Goal: Information Seeking & Learning: Learn about a topic

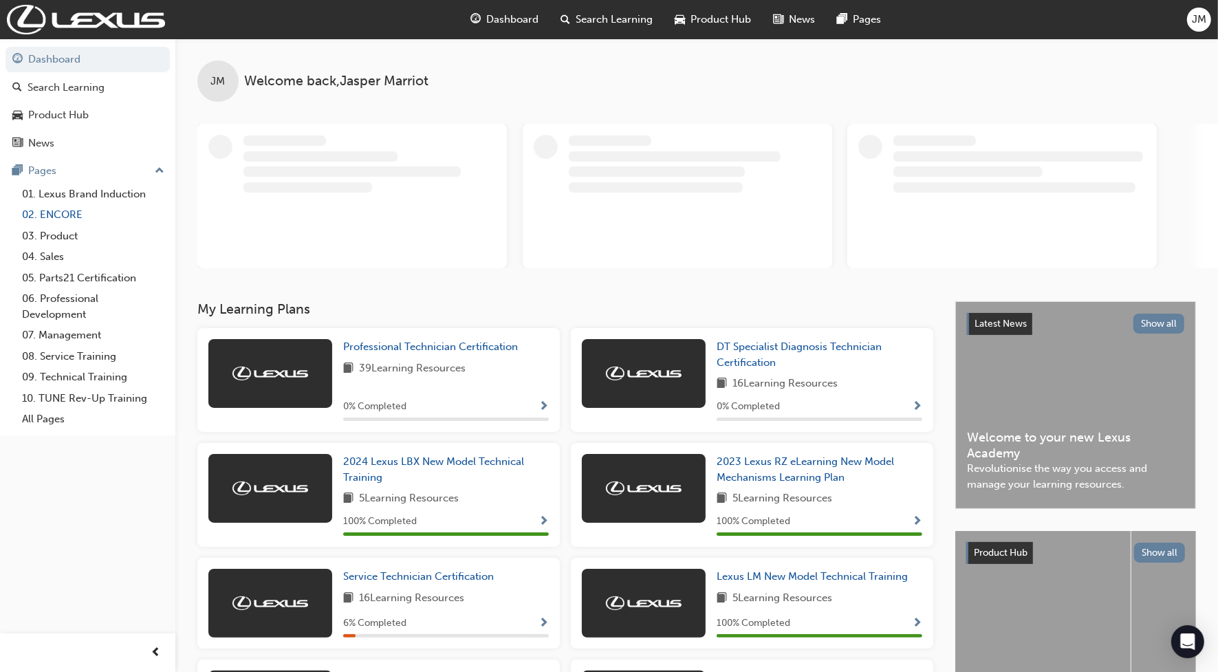
click at [74, 217] on link "02. ENCORE" at bounding box center [93, 214] width 153 height 21
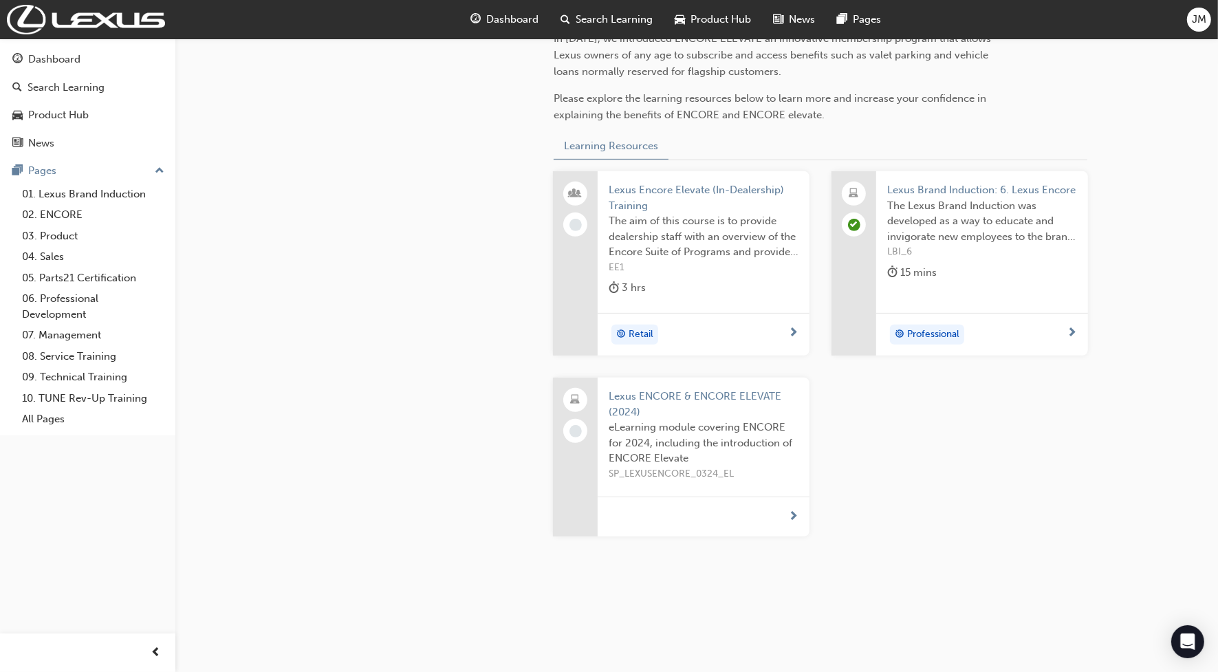
scroll to position [469, 0]
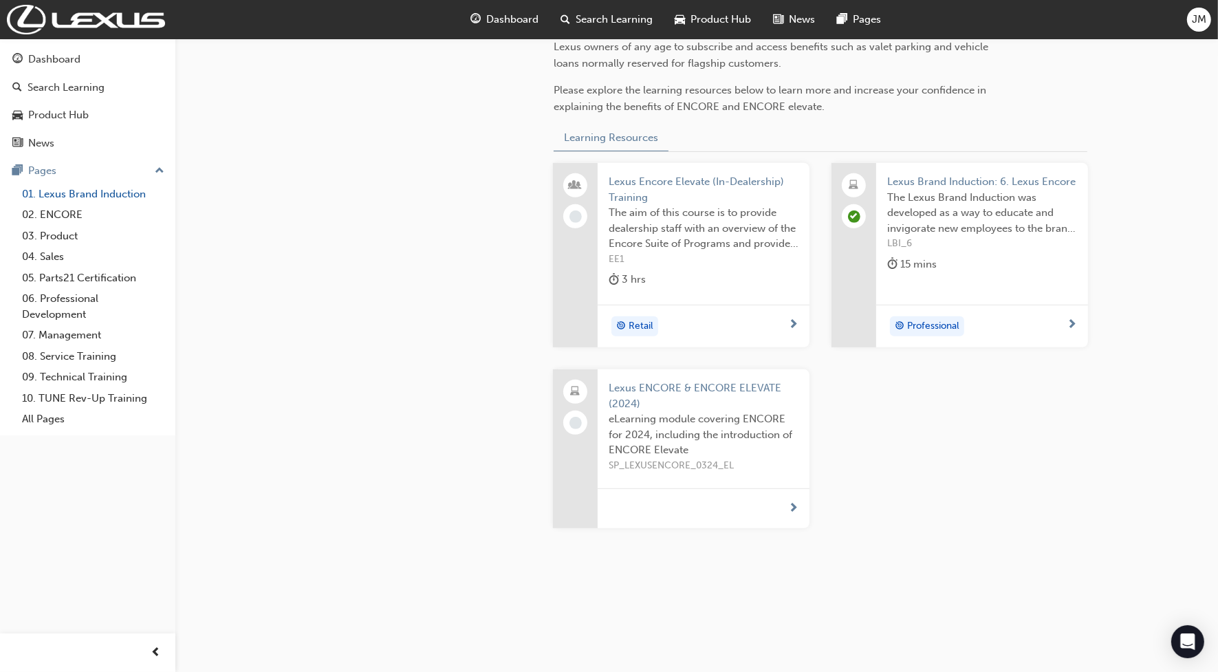
click at [79, 200] on link "01. Lexus Brand Induction" at bounding box center [93, 194] width 153 height 21
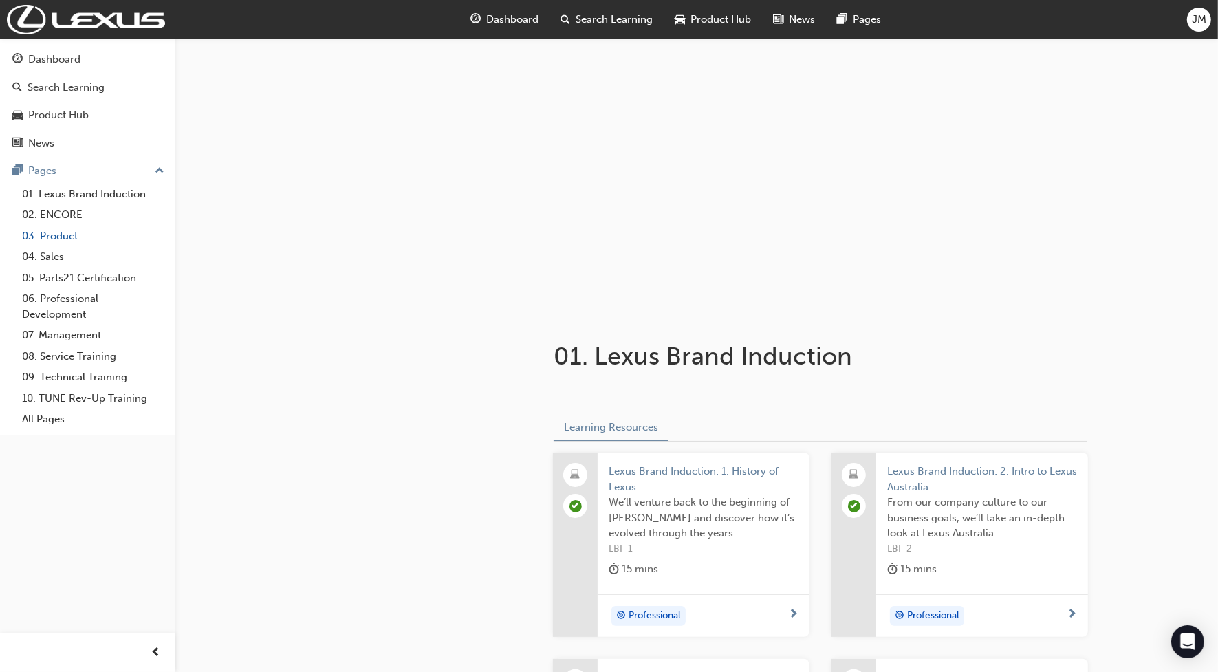
click at [78, 232] on link "03. Product" at bounding box center [93, 236] width 153 height 21
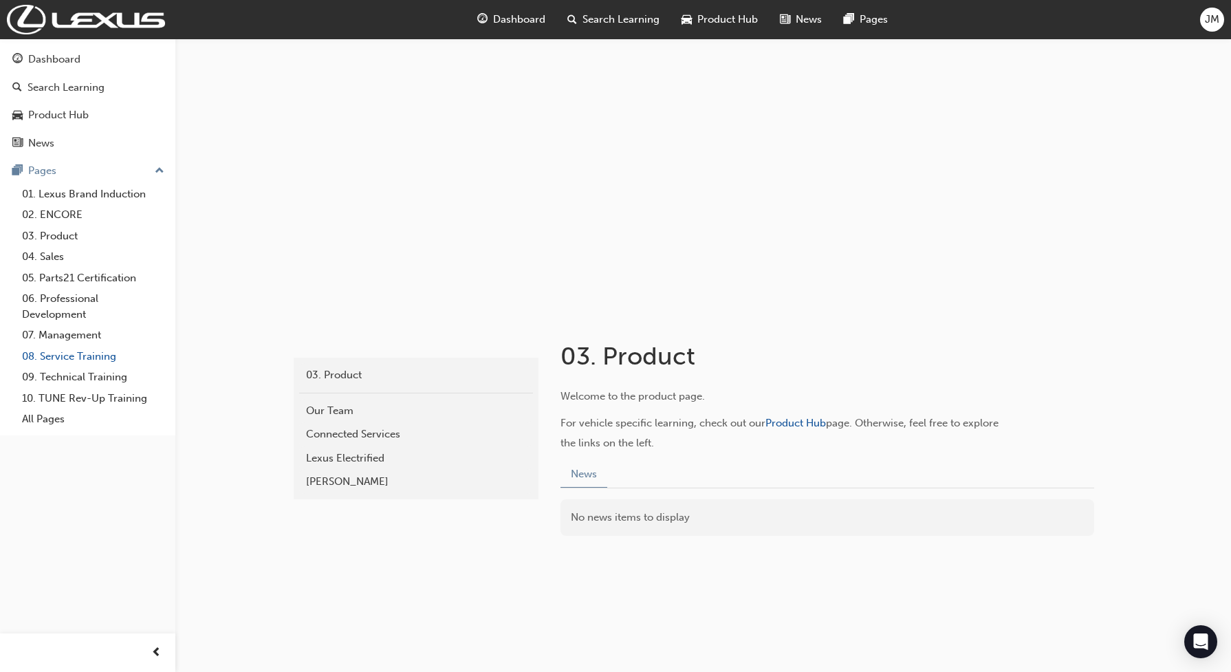
click at [86, 360] on link "08. Service Training" at bounding box center [93, 356] width 153 height 21
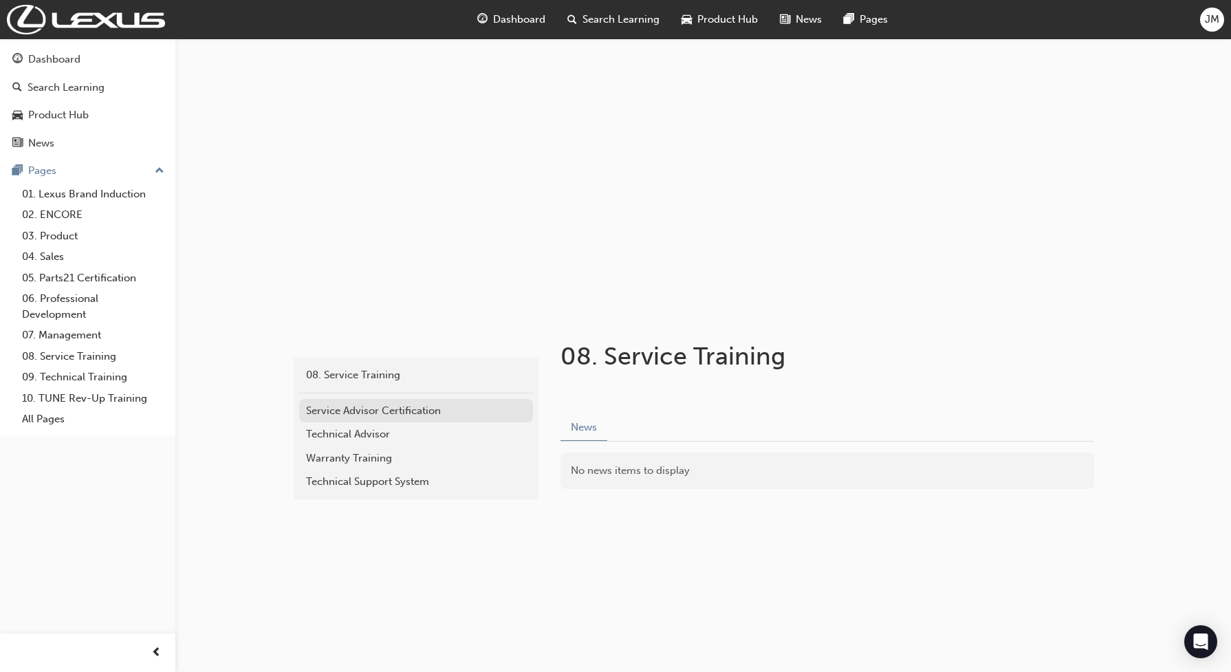
click at [398, 413] on div "Service Advisor Certification" at bounding box center [416, 411] width 220 height 16
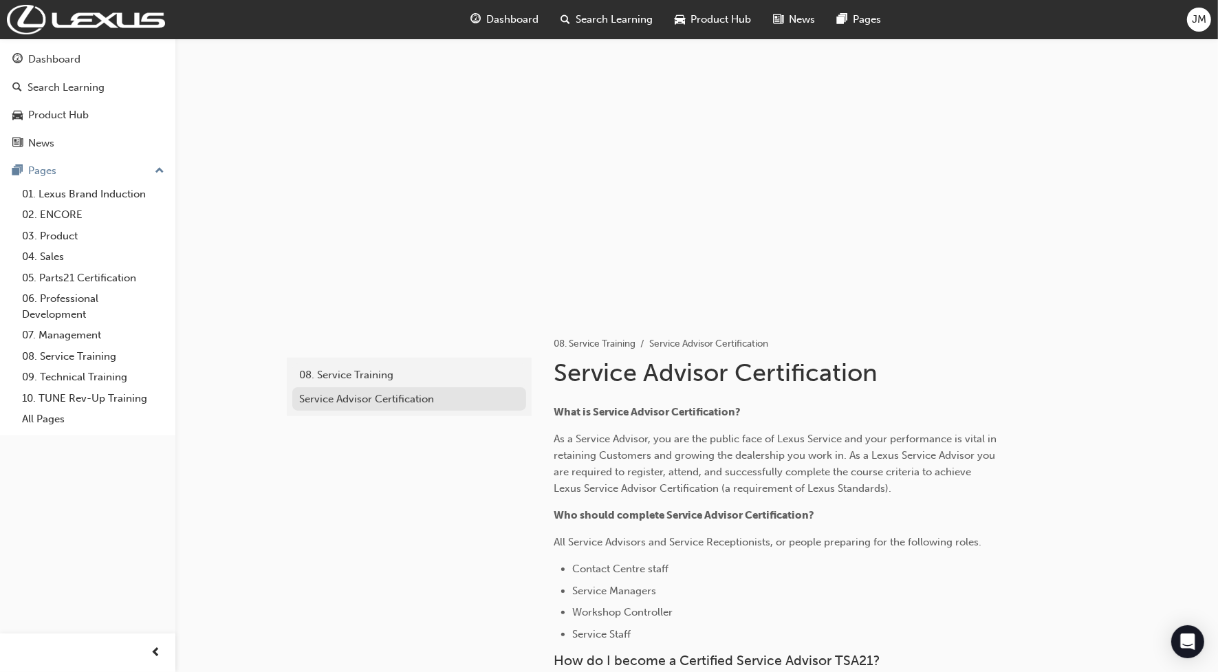
click at [384, 406] on div "Service Advisor Certification" at bounding box center [409, 399] width 220 height 16
click at [379, 380] on div "08. Service Training" at bounding box center [409, 375] width 220 height 16
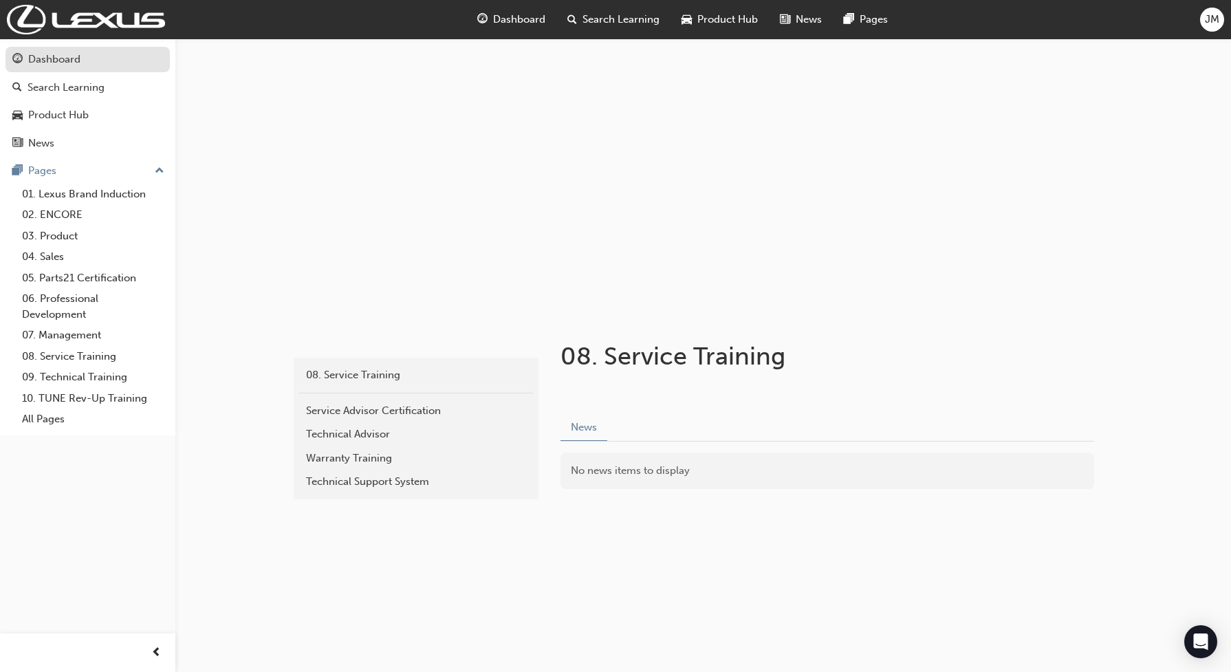
click at [95, 62] on div "Dashboard" at bounding box center [87, 59] width 151 height 17
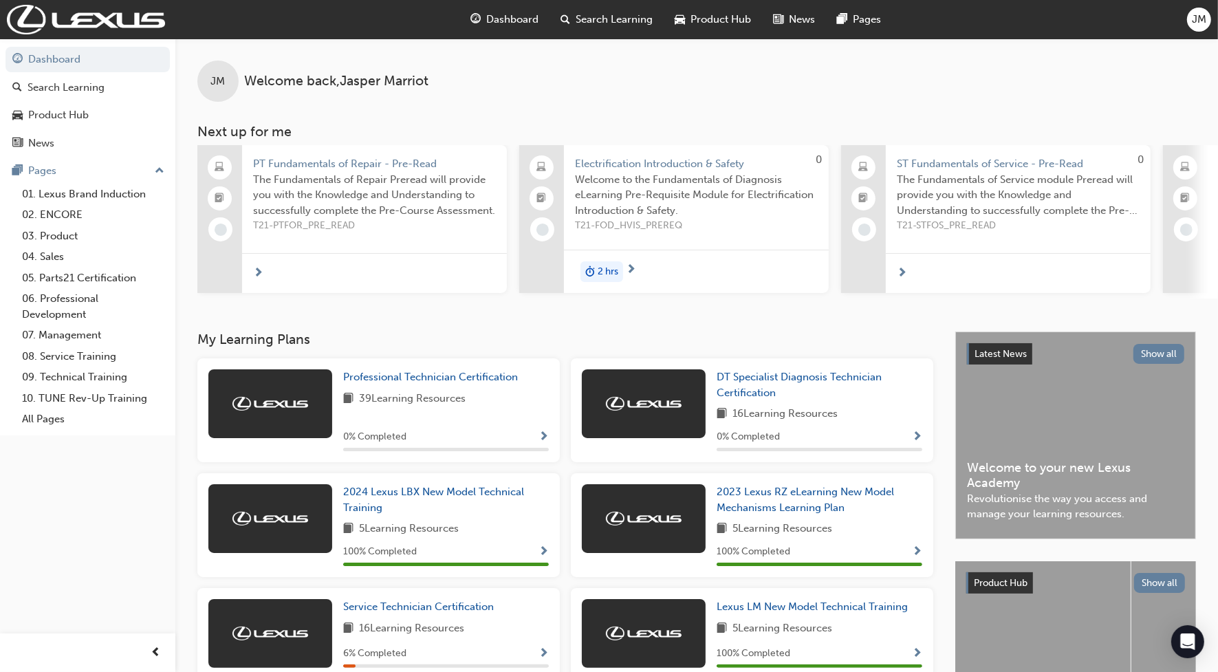
click at [365, 177] on span "The Fundamentals of Repair Preread will provide you with the Knowledge and Unde…" at bounding box center [374, 195] width 243 height 47
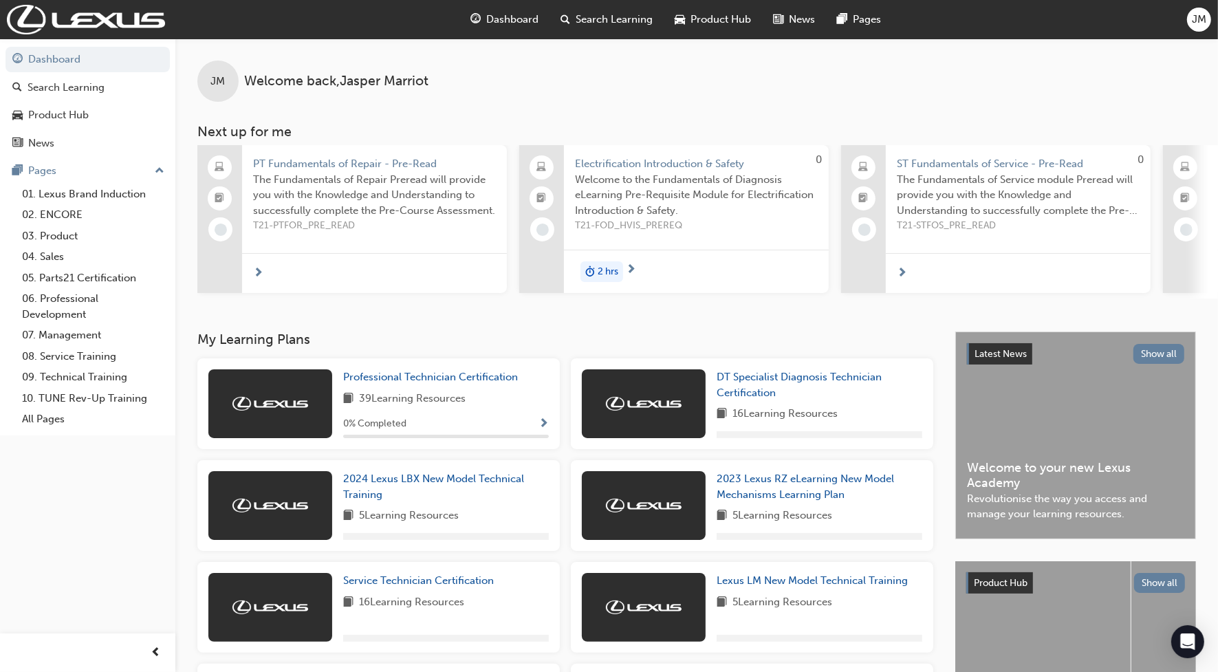
click at [768, 180] on span "Welcome to the Fundamentals of Diagnosis eLearning Pre-Requisite Module for Ele…" at bounding box center [696, 195] width 243 height 47
drag, startPoint x: 706, startPoint y: 305, endPoint x: 750, endPoint y: 303, distance: 43.4
click at [750, 303] on div "JM Welcome back , [PERSON_NAME] Next up for me PT Fundamentals of Repair - Pre-…" at bounding box center [696, 185] width 1043 height 293
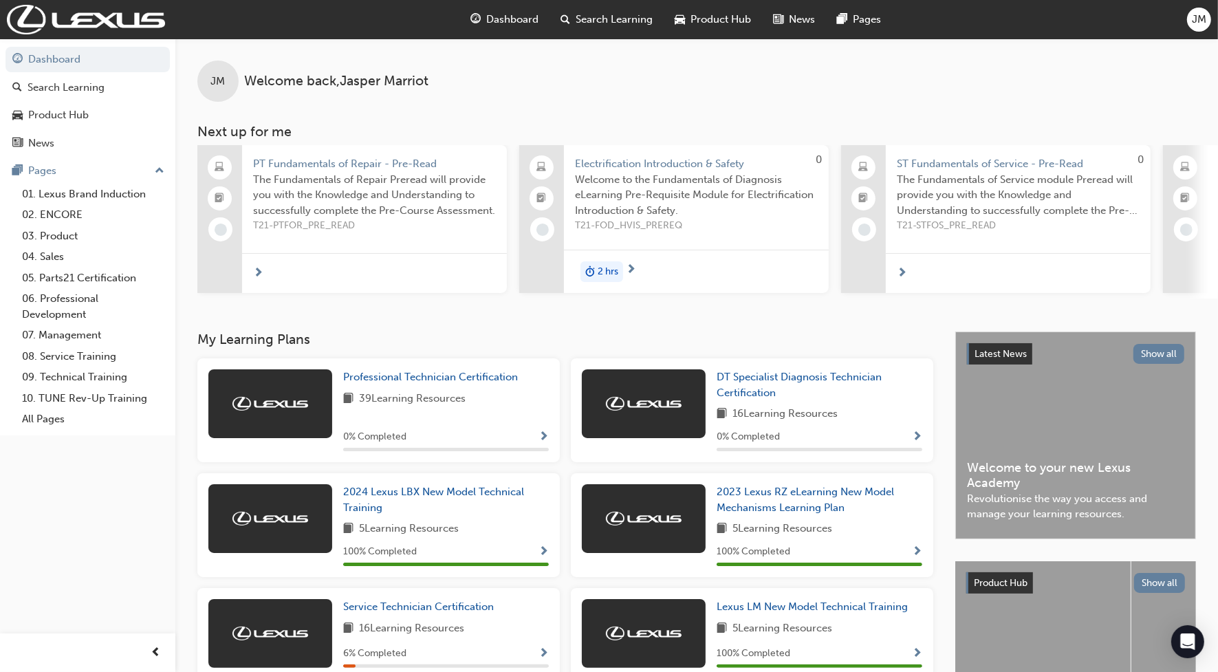
drag, startPoint x: 717, startPoint y: 298, endPoint x: 819, endPoint y: 312, distance: 103.4
click at [796, 312] on div "JM Welcome back , [PERSON_NAME] Next up for me PT Fundamentals of Repair - Pre-…" at bounding box center [696, 185] width 1043 height 293
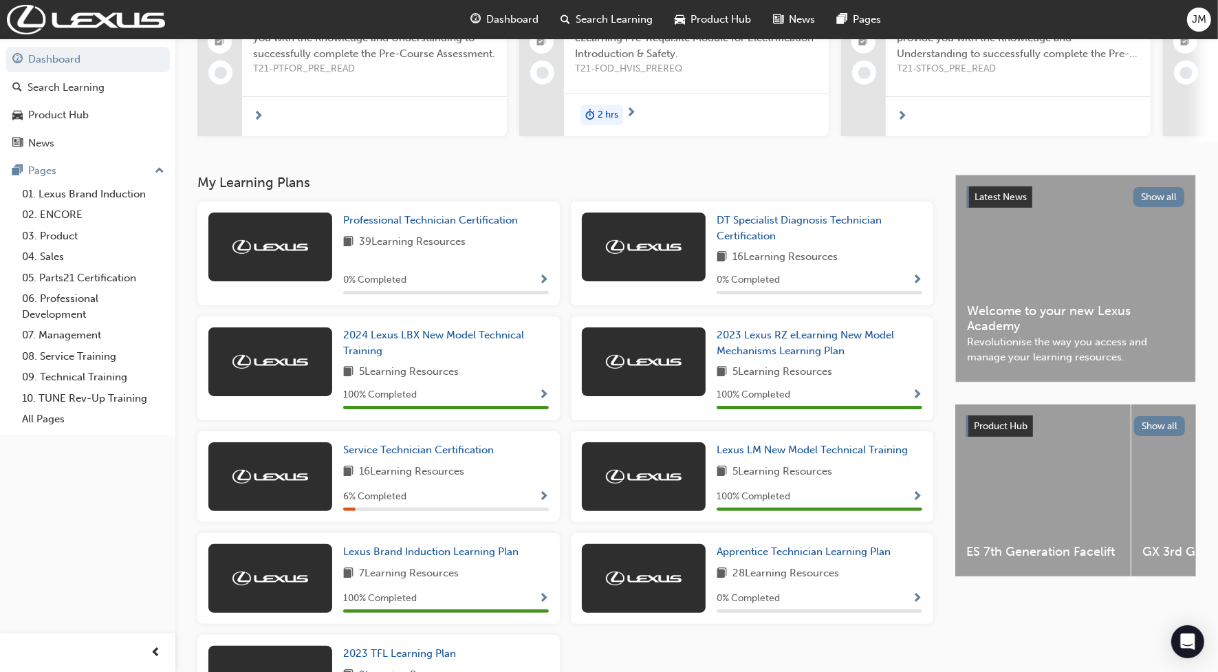
scroll to position [172, 0]
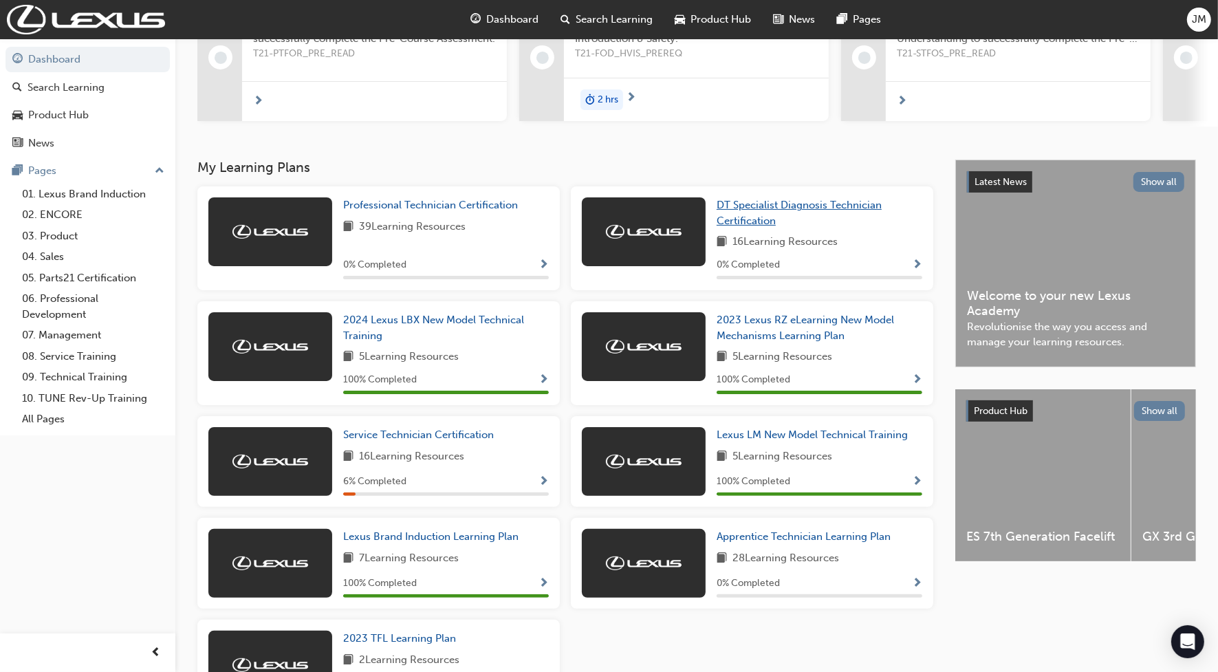
click at [791, 210] on span "DT Specialist Diagnosis Technician Certification" at bounding box center [799, 213] width 165 height 28
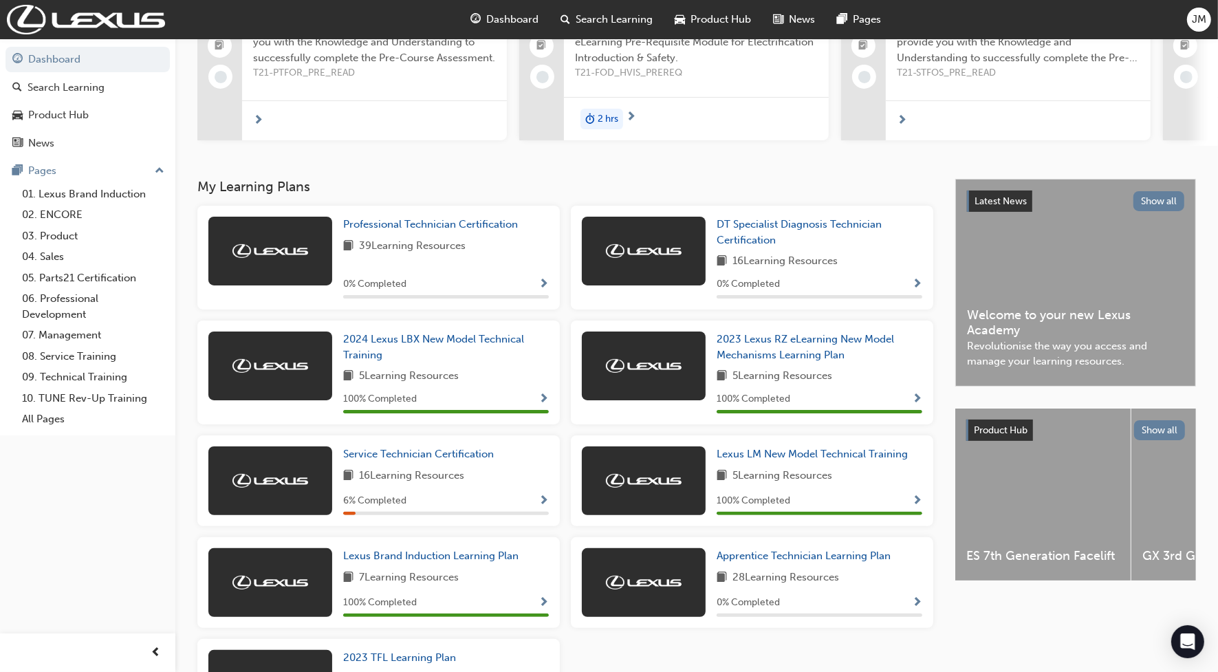
scroll to position [172, 0]
